Goal: Communication & Community: Answer question/provide support

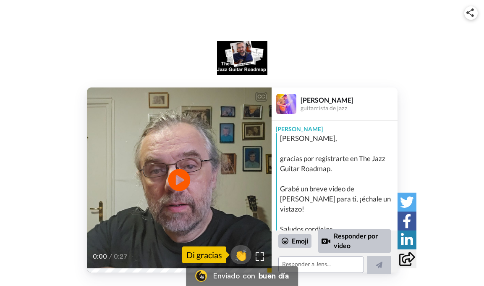
click at [179, 176] on icon "Play/Pause" at bounding box center [179, 180] width 22 height 40
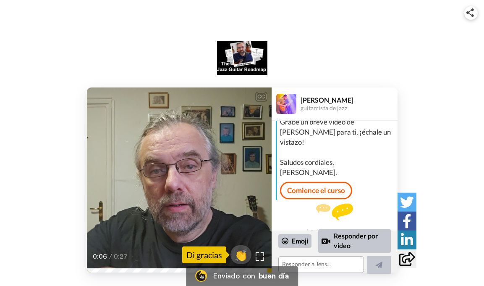
scroll to position [82, 0]
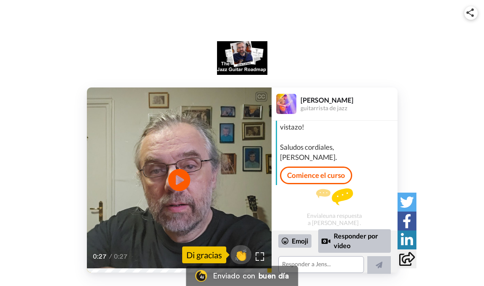
click at [187, 174] on icon at bounding box center [179, 180] width 22 height 22
click at [281, 272] on font "buen día" at bounding box center [274, 276] width 31 height 8
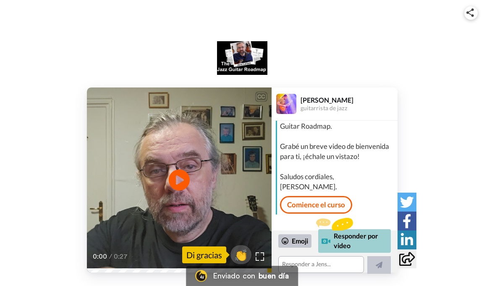
scroll to position [82, 0]
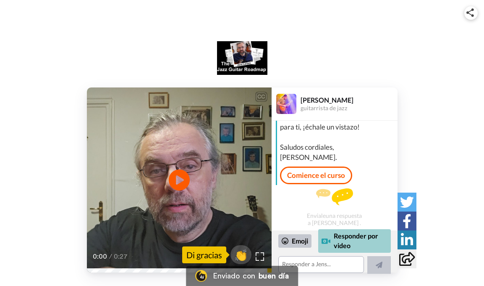
click at [345, 240] on font "Responder por video" at bounding box center [360, 240] width 53 height 19
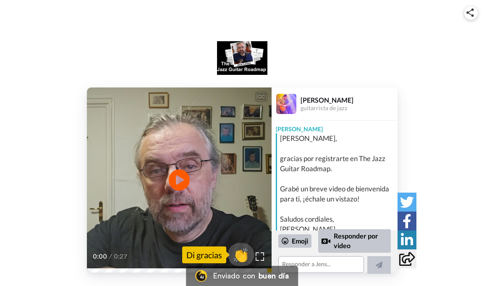
click at [244, 256] on font "👏" at bounding box center [241, 254] width 16 height 15
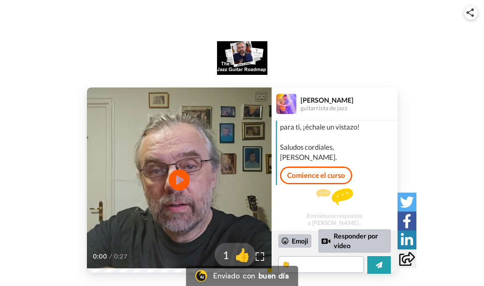
scroll to position [82, 0]
click at [315, 176] on font "Comience el curso" at bounding box center [316, 175] width 58 height 9
click at [347, 265] on textarea "👏" at bounding box center [322, 264] width 86 height 17
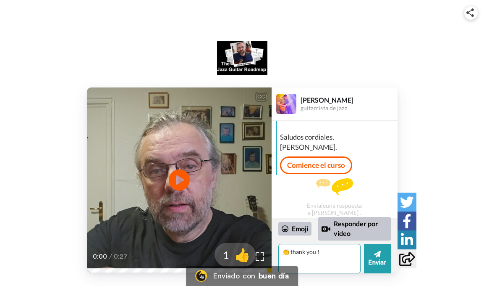
paste textarea "I'm excited to learn guitar with your classes."
type textarea "👏 thank you !I'm excited to learn guitar with your classes."
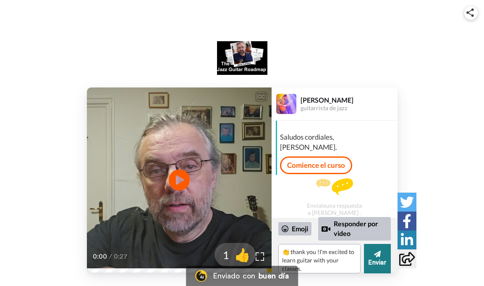
click at [378, 261] on font "Enviar" at bounding box center [377, 262] width 18 height 6
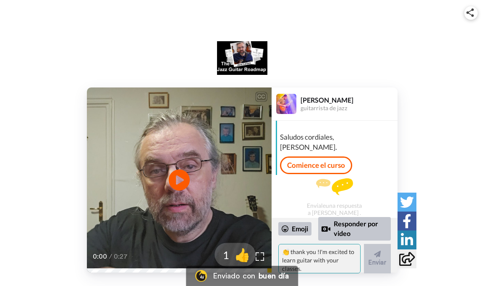
scroll to position [113, 0]
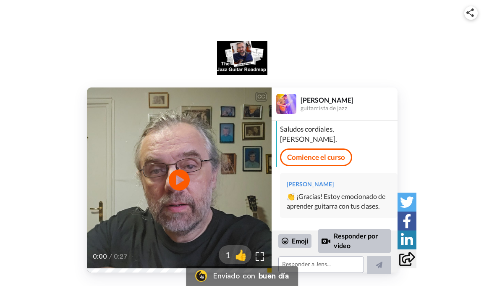
click at [428, 152] on div "CC Play/Pause 0:00 / 0:27 1 👍 Jens Larsen guitarrista de jazz Jens Hola Pablo, …" at bounding box center [242, 179] width 484 height 185
click at [335, 152] on font "Comience el curso" at bounding box center [316, 156] width 58 height 9
click at [325, 161] on font "Comience el curso" at bounding box center [316, 156] width 58 height 9
